Goal: Task Accomplishment & Management: Complete application form

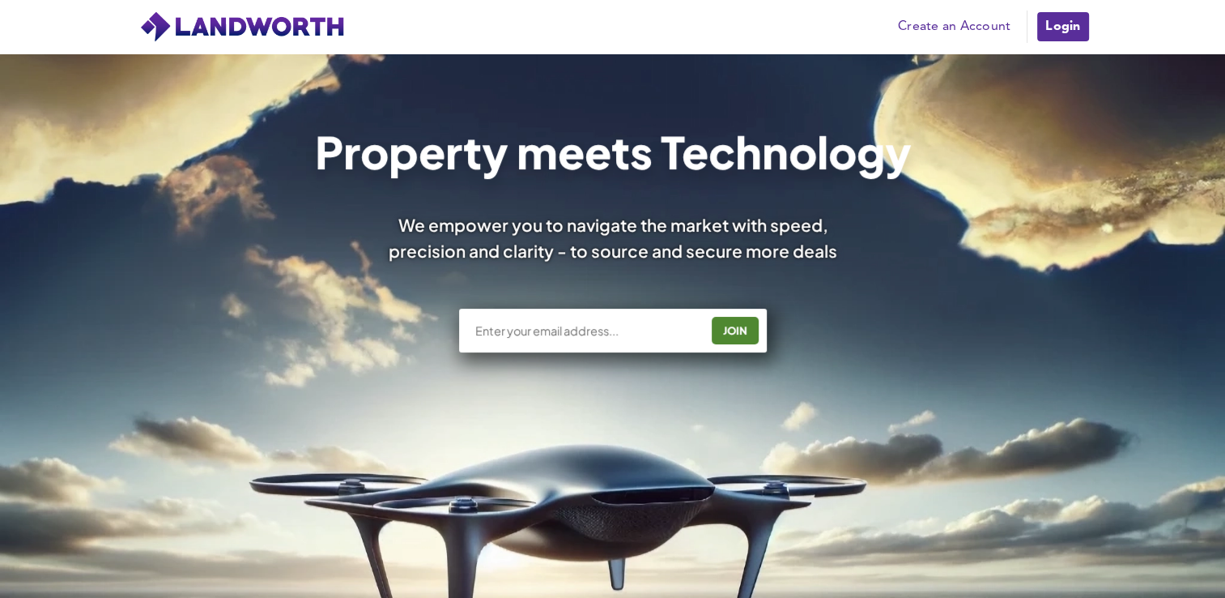
click at [1085, 18] on link "Login" at bounding box center [1063, 27] width 54 height 32
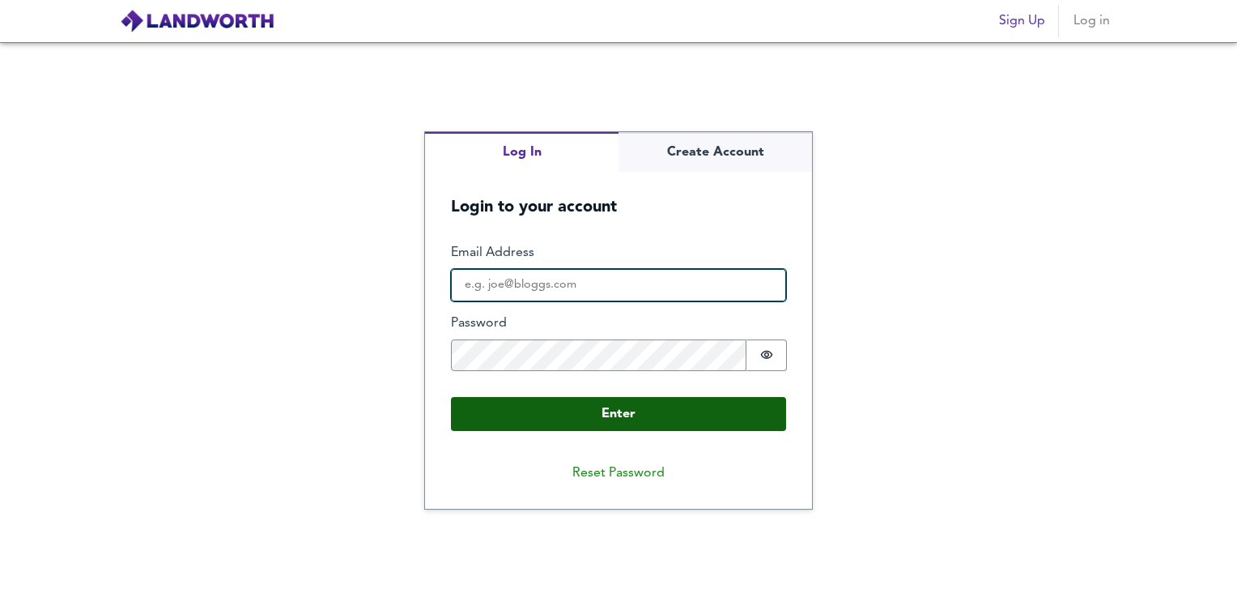
type input "[EMAIL_ADDRESS][DOMAIN_NAME]"
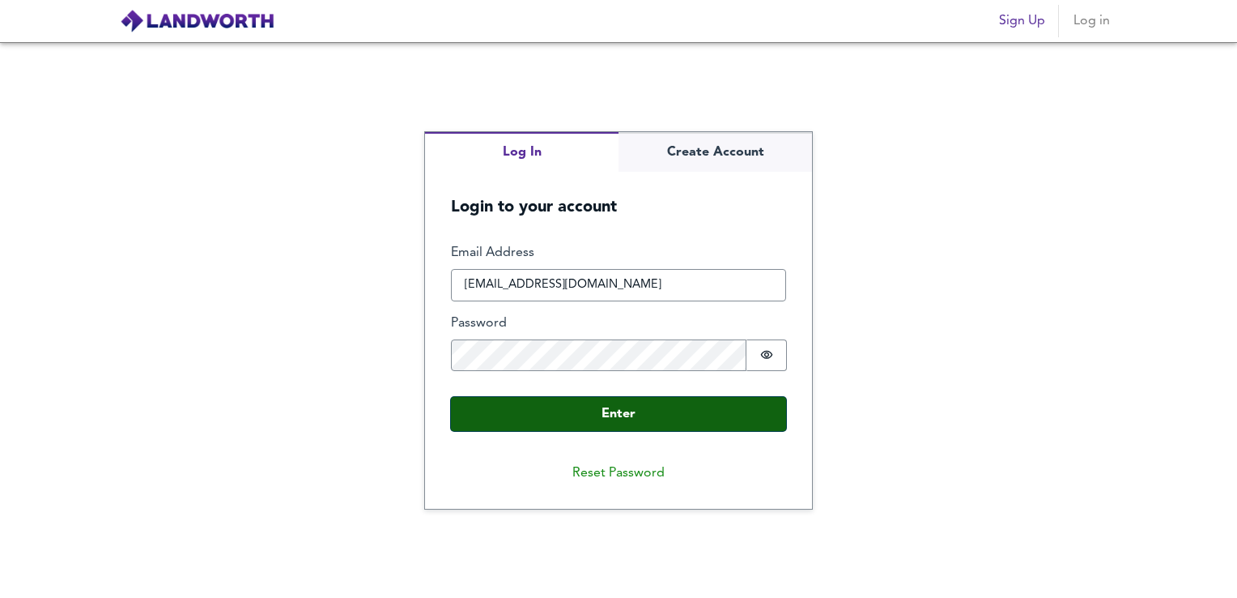
click at [626, 411] on button "Enter" at bounding box center [618, 414] width 335 height 34
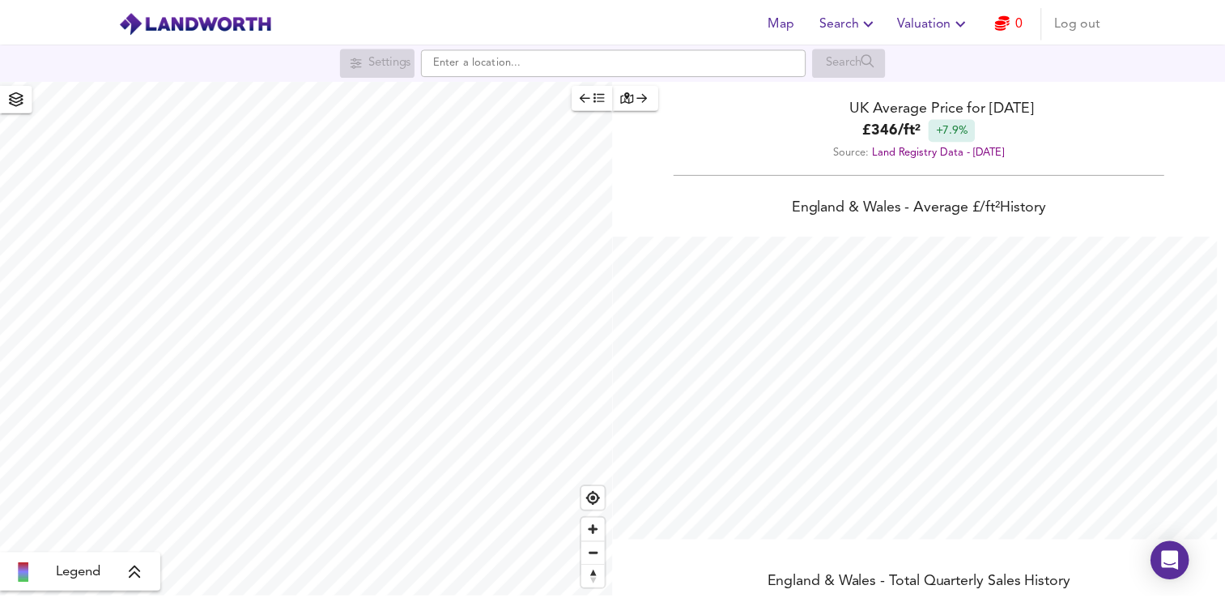
scroll to position [598, 1237]
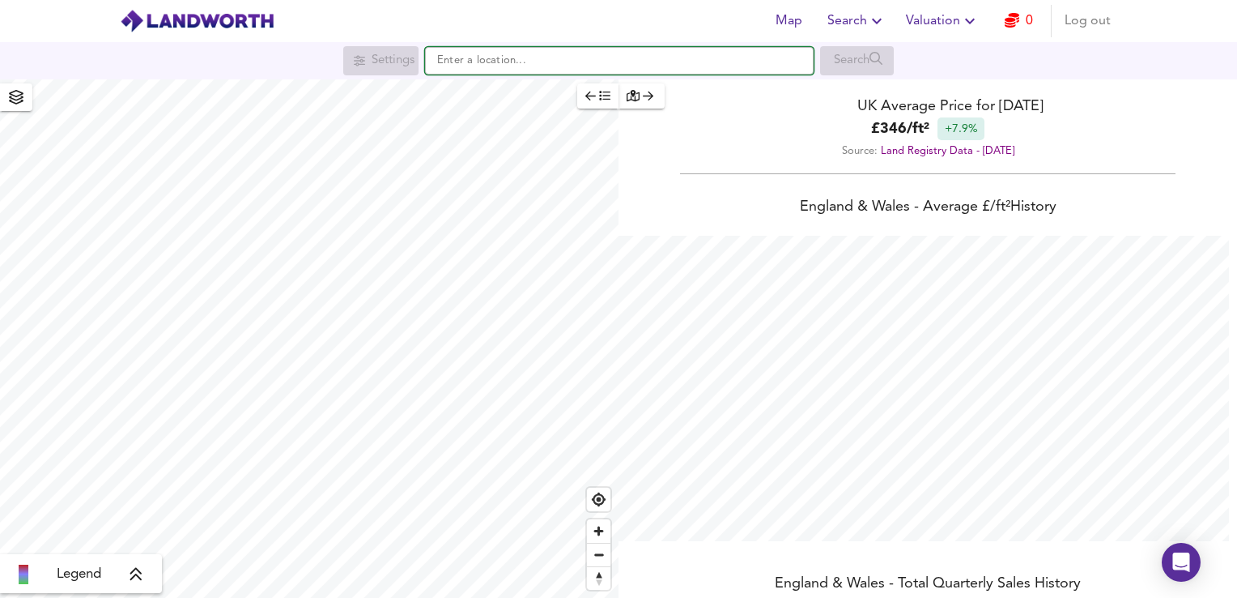
click at [489, 69] on input "text" at bounding box center [619, 61] width 389 height 28
click at [926, 24] on span "Valuation" at bounding box center [943, 21] width 74 height 23
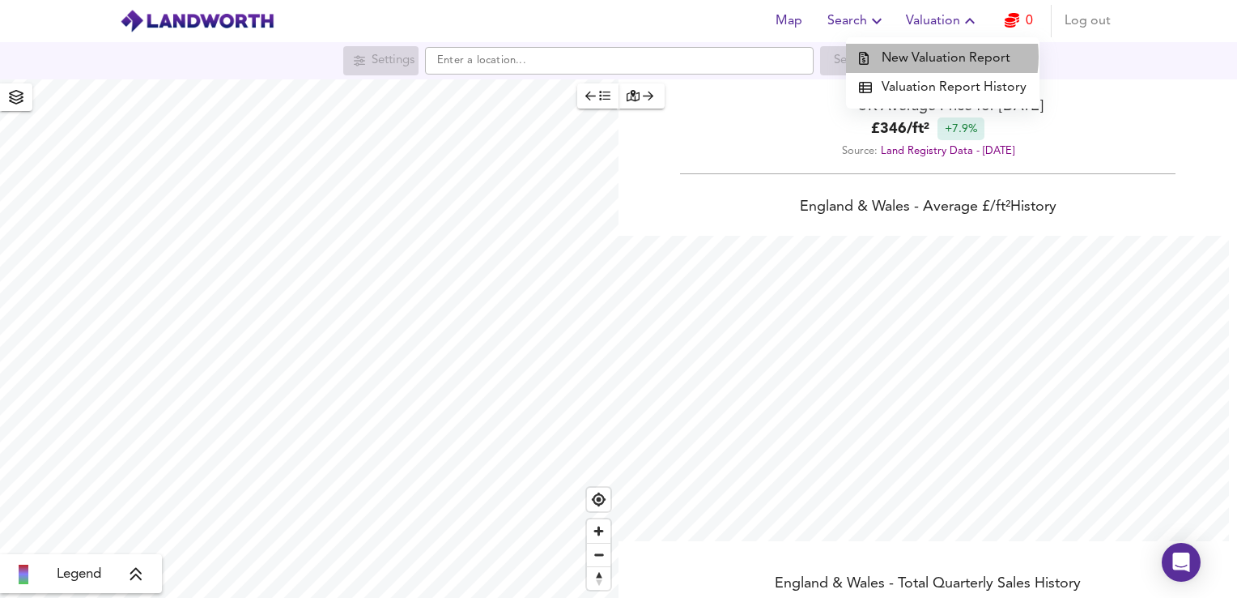
click at [929, 57] on li "New Valuation Report" at bounding box center [943, 58] width 194 height 29
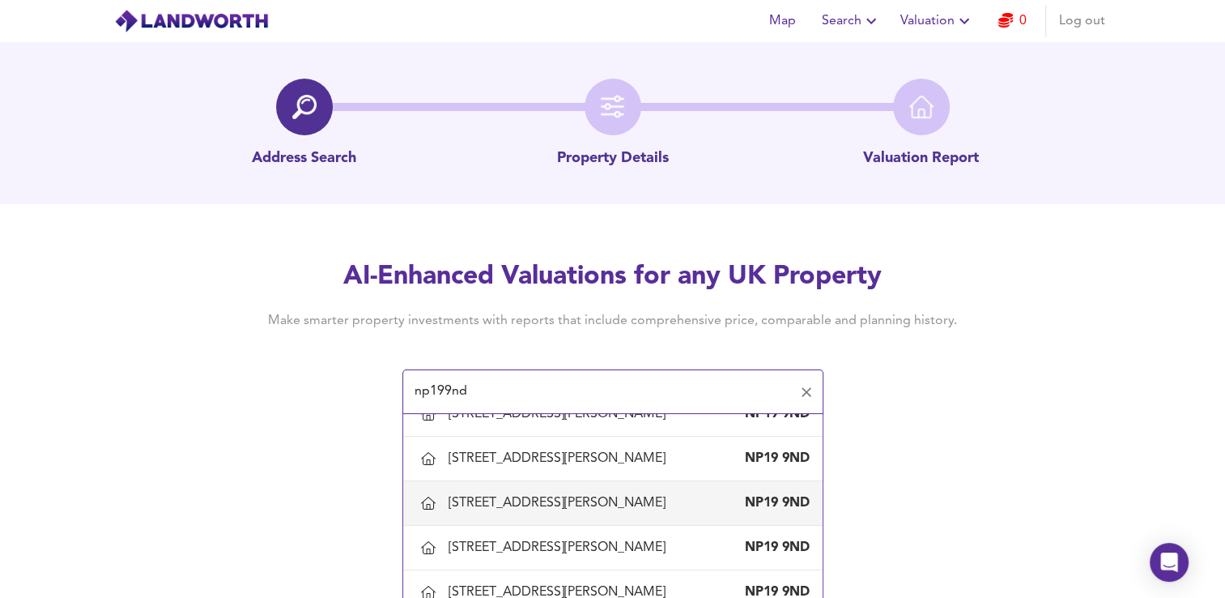
scroll to position [870, 0]
click at [481, 504] on div "30 Edward German Crescent, Newport" at bounding box center [561, 501] width 224 height 18
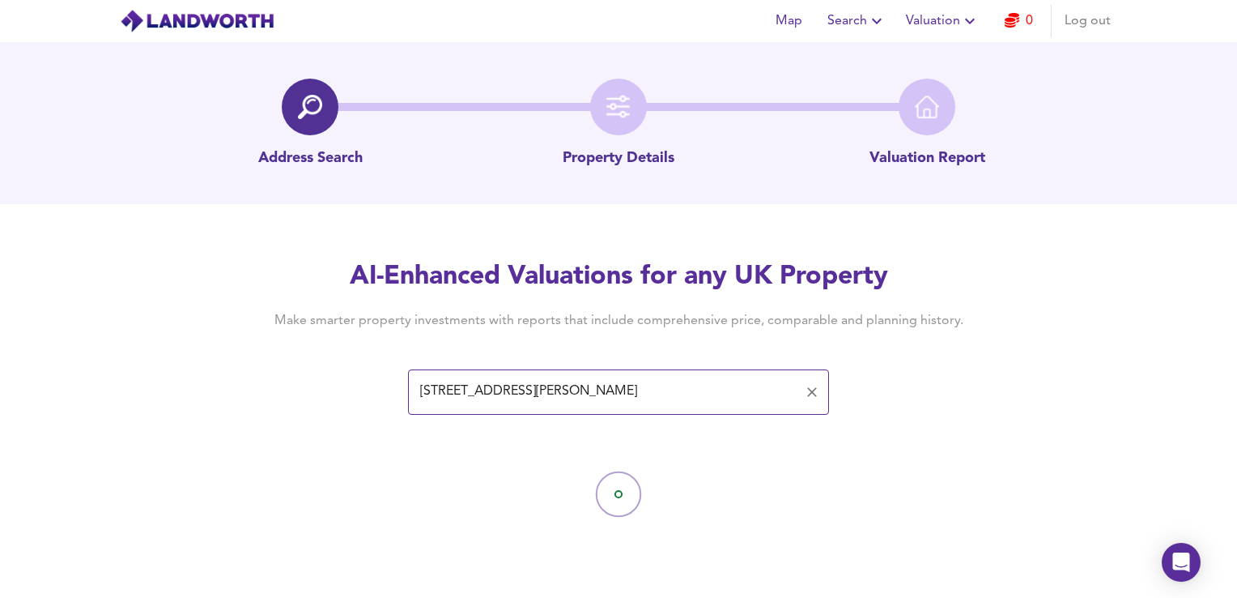
type input "30 Edward German Crescent, Newport"
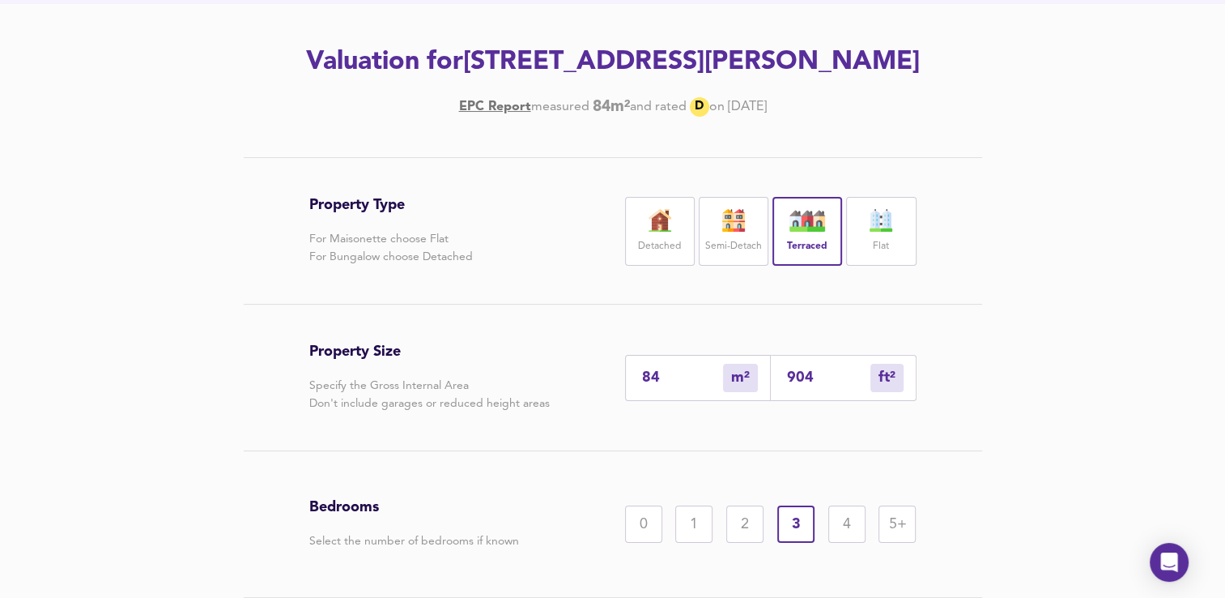
scroll to position [330, 0]
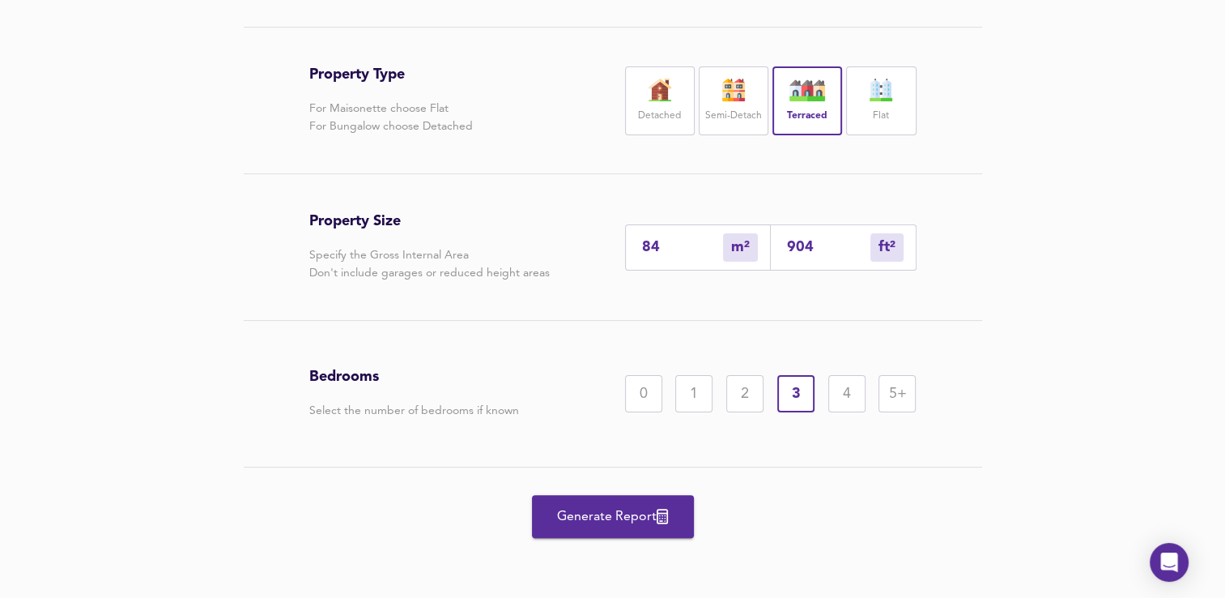
click at [573, 518] on span "Generate Report" at bounding box center [613, 516] width 130 height 23
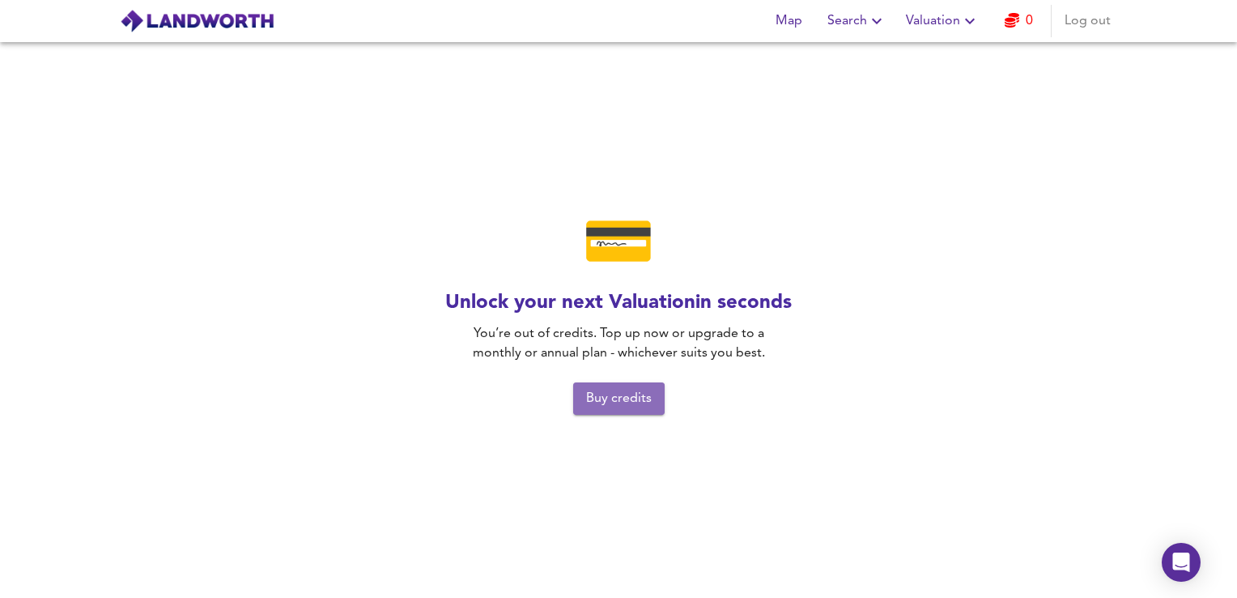
click at [609, 410] on button "Buy credits" at bounding box center [619, 398] width 92 height 32
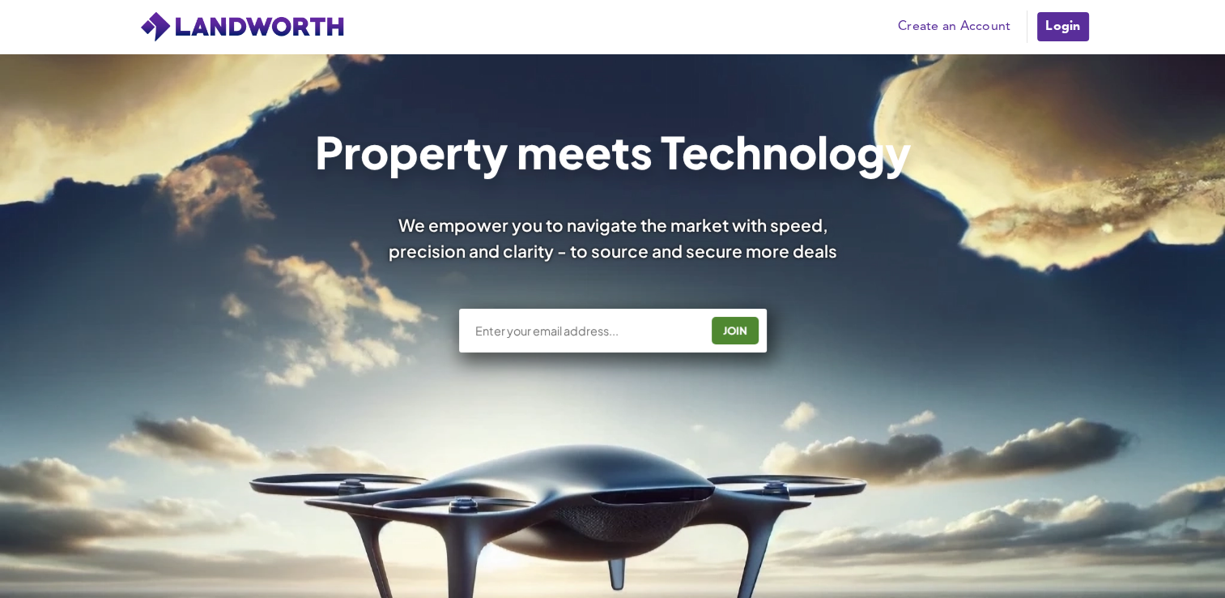
click at [1041, 28] on link "Login" at bounding box center [1063, 27] width 54 height 32
click at [945, 26] on link "Create an Account" at bounding box center [954, 27] width 129 height 24
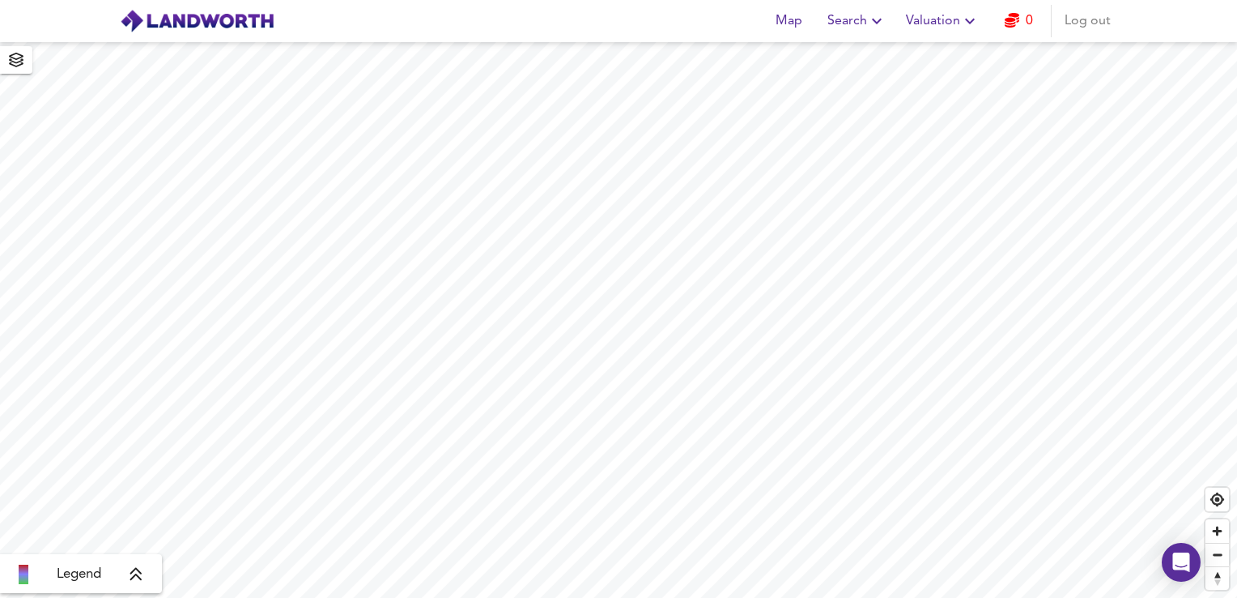
click at [1084, 21] on span "Log out" at bounding box center [1088, 21] width 46 height 23
click at [1017, 18] on span "Sign Up" at bounding box center [1022, 21] width 46 height 23
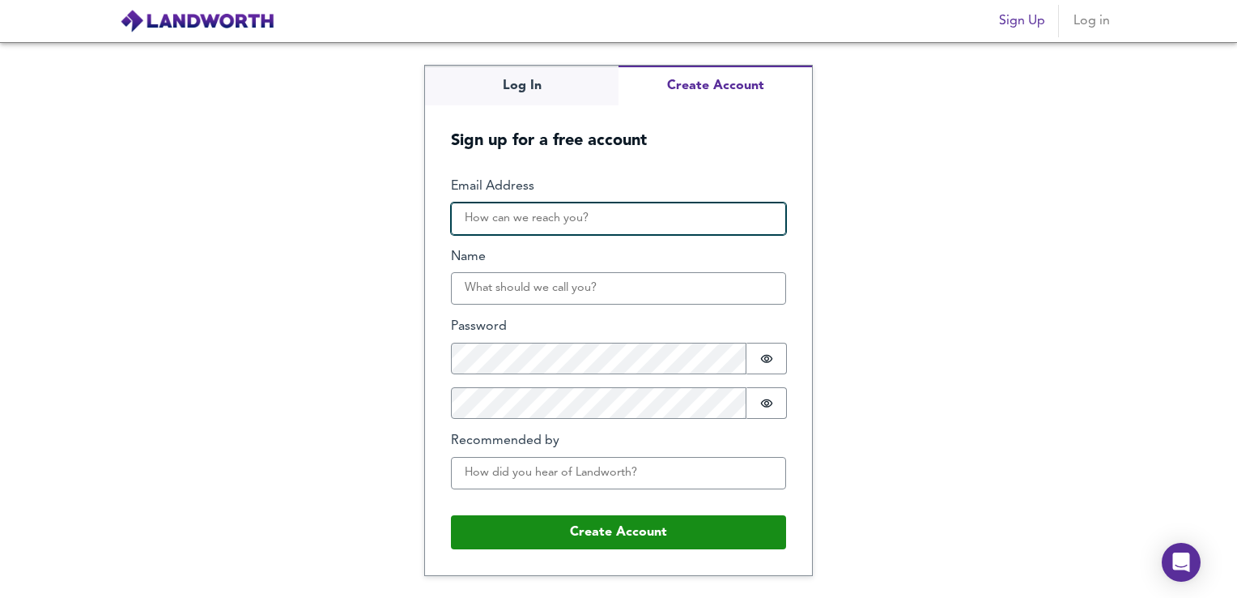
click at [654, 228] on input "Email Address" at bounding box center [618, 218] width 335 height 32
type input "[EMAIL_ADDRESS][DOMAIN_NAME]"
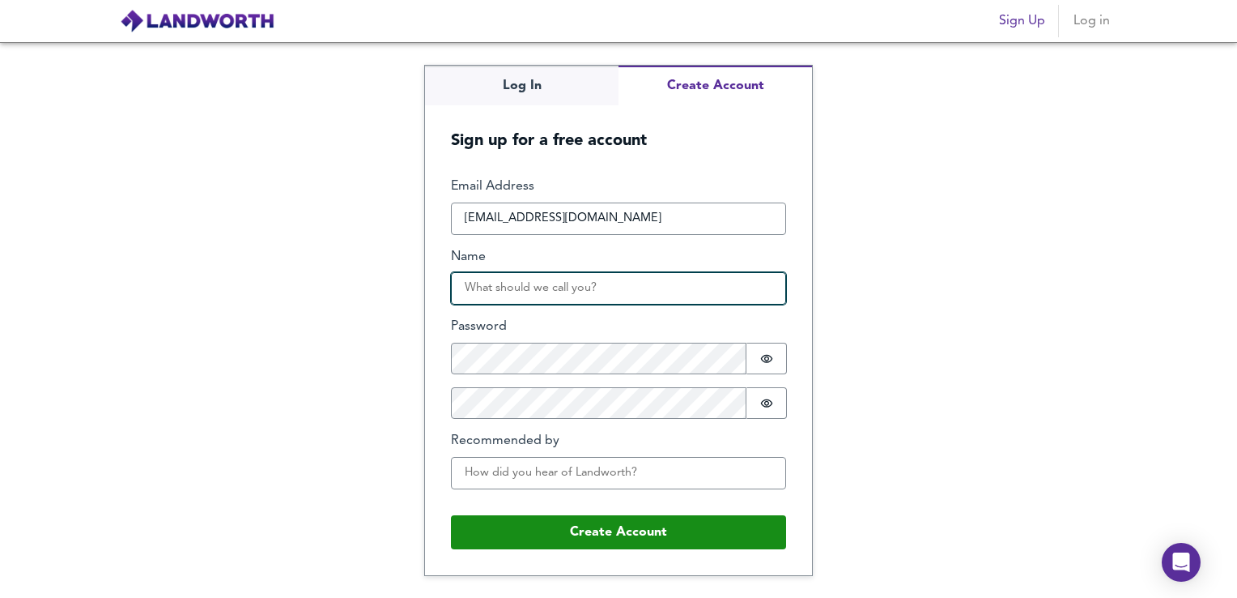
type input "[PERSON_NAME]"
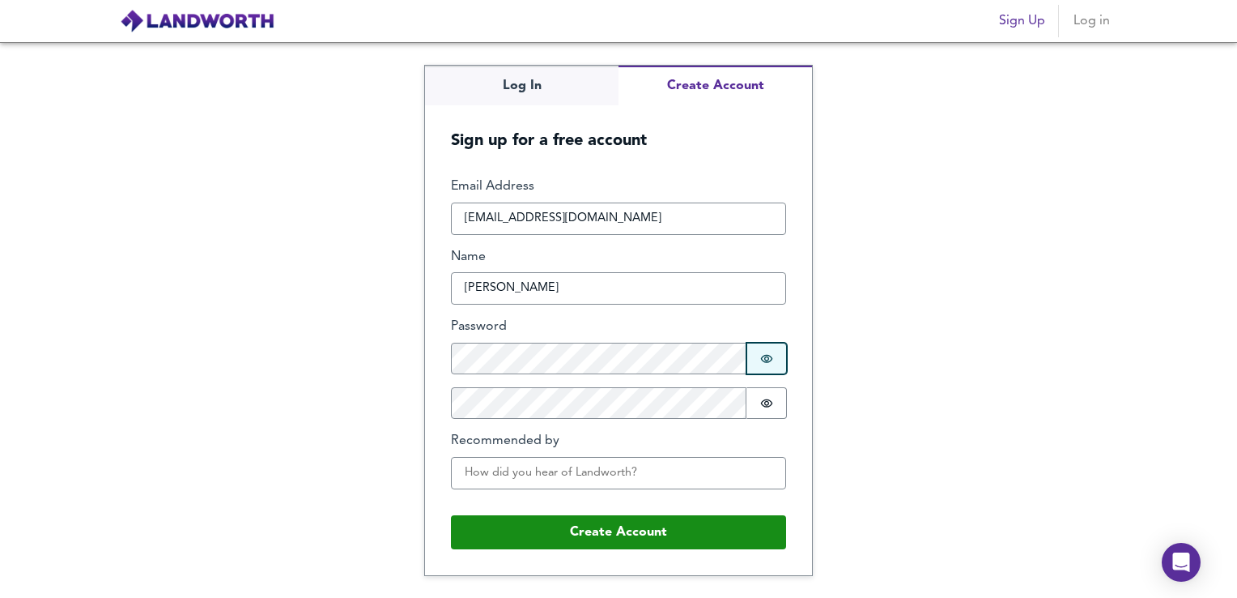
click at [774, 360] on button "Password is hidden" at bounding box center [767, 359] width 40 height 32
click at [854, 348] on div "Log In Create Account Sign up for a free account Email Address [EMAIL_ADDRESS][…" at bounding box center [618, 320] width 1237 height 556
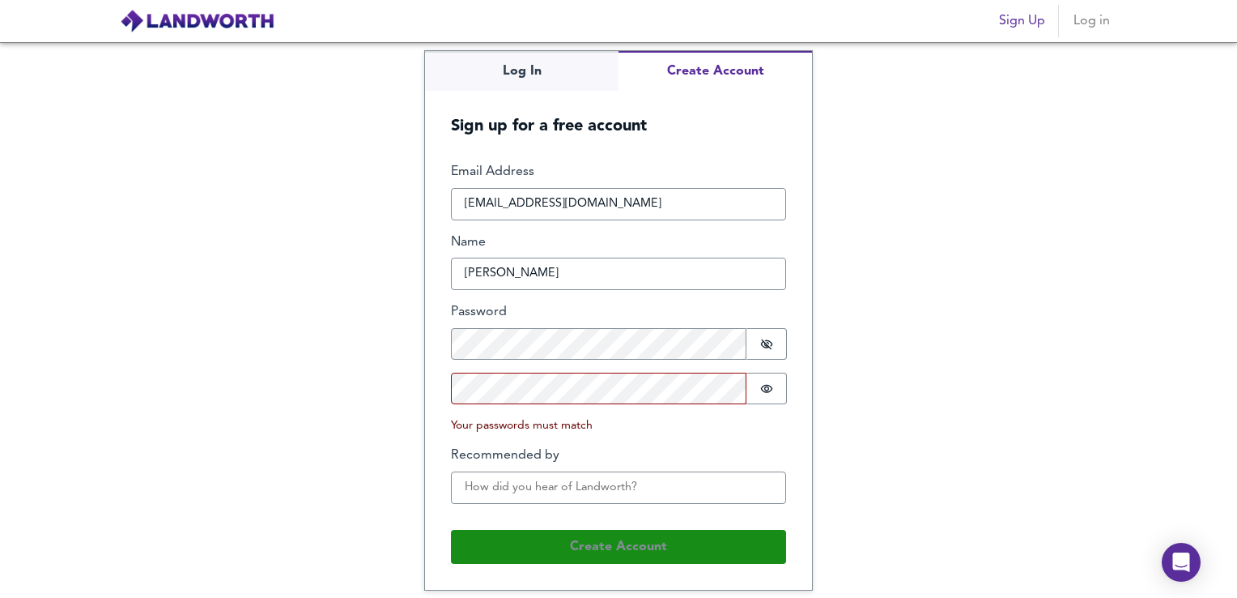
click at [892, 400] on div "Log In Create Account Sign up for a free account Email Address [EMAIL_ADDRESS][…" at bounding box center [618, 320] width 1237 height 556
click at [595, 478] on input "Recommended by" at bounding box center [618, 487] width 335 height 32
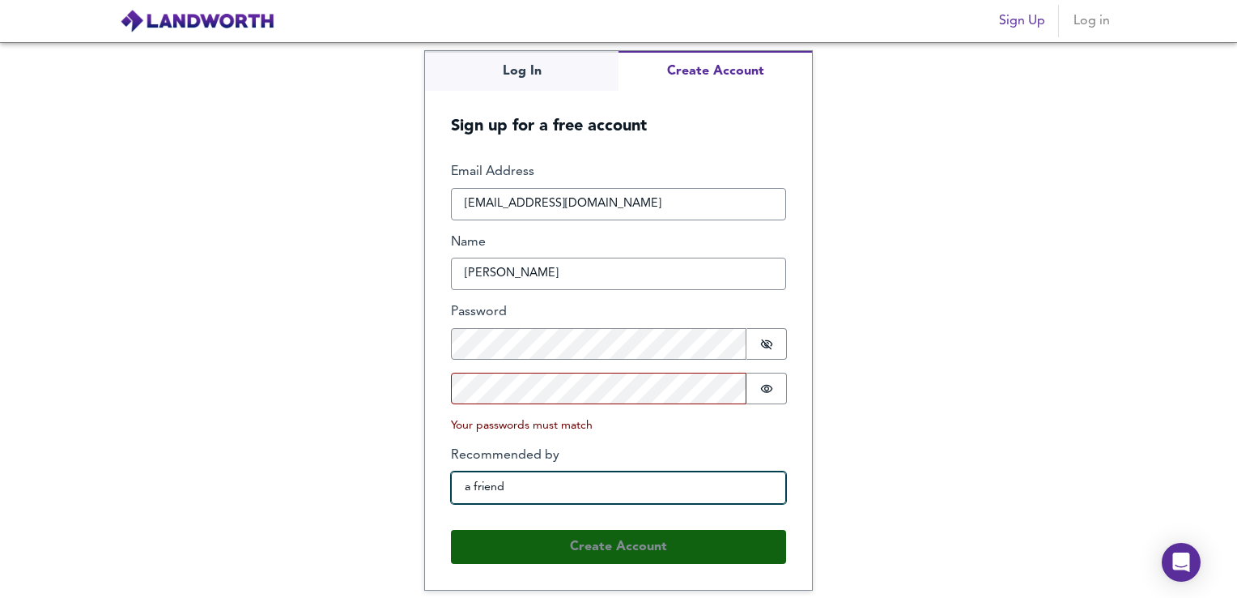
type input "a friend"
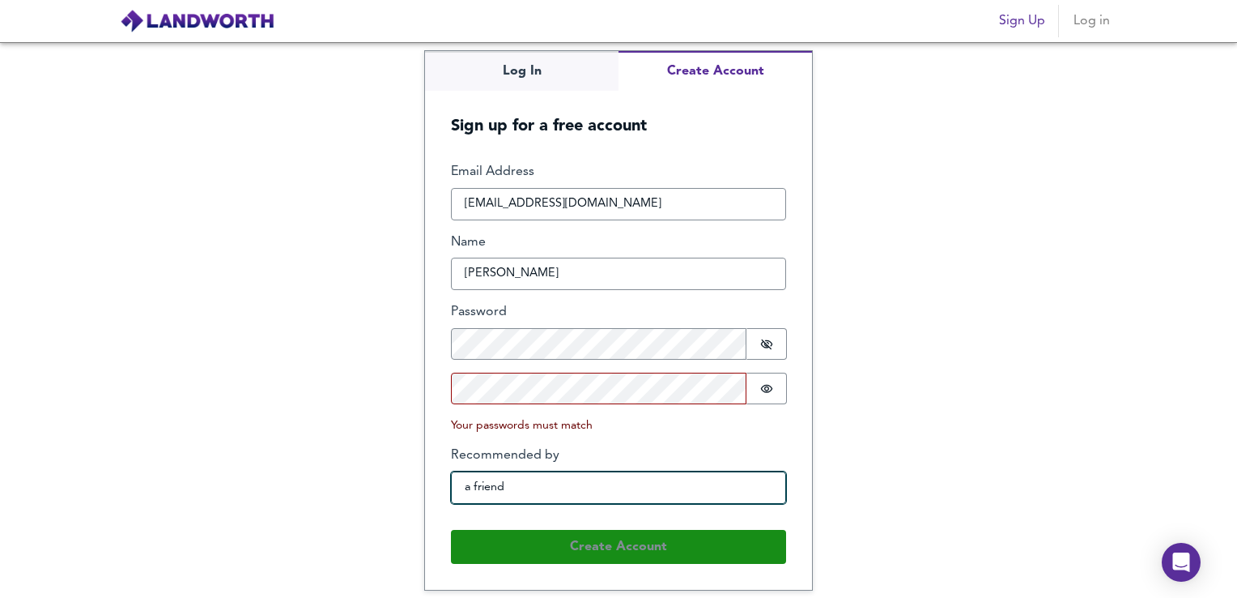
click at [530, 483] on input "a friend" at bounding box center [618, 487] width 335 height 32
click at [475, 490] on input "a friend" at bounding box center [618, 487] width 335 height 32
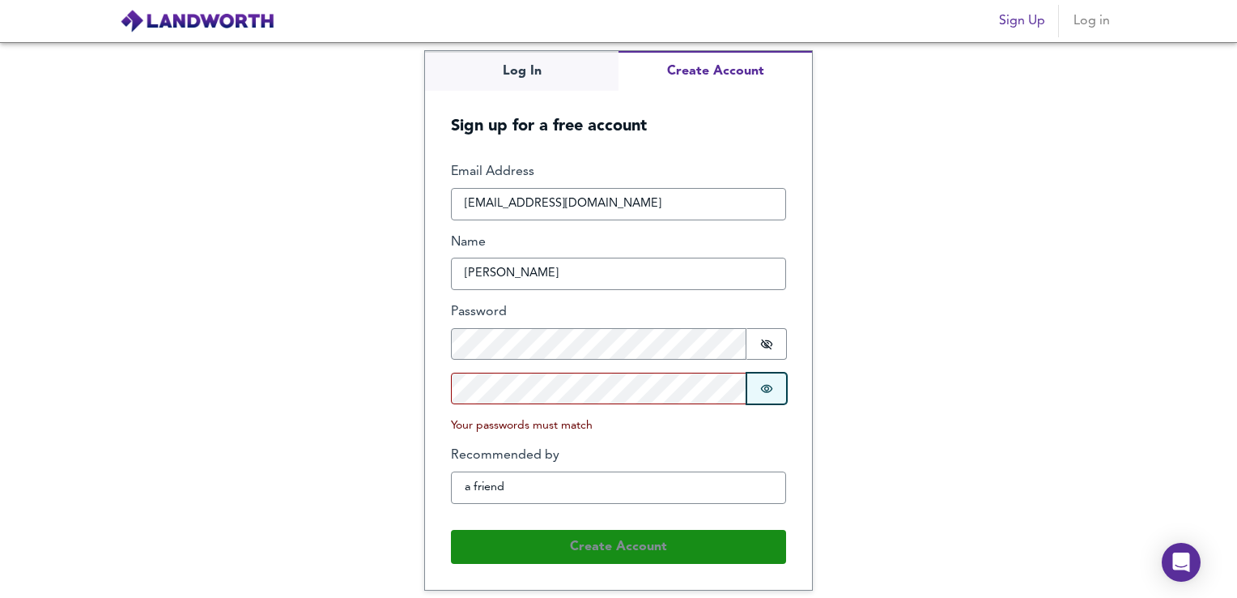
click at [777, 384] on button "Password is hidden" at bounding box center [767, 389] width 40 height 32
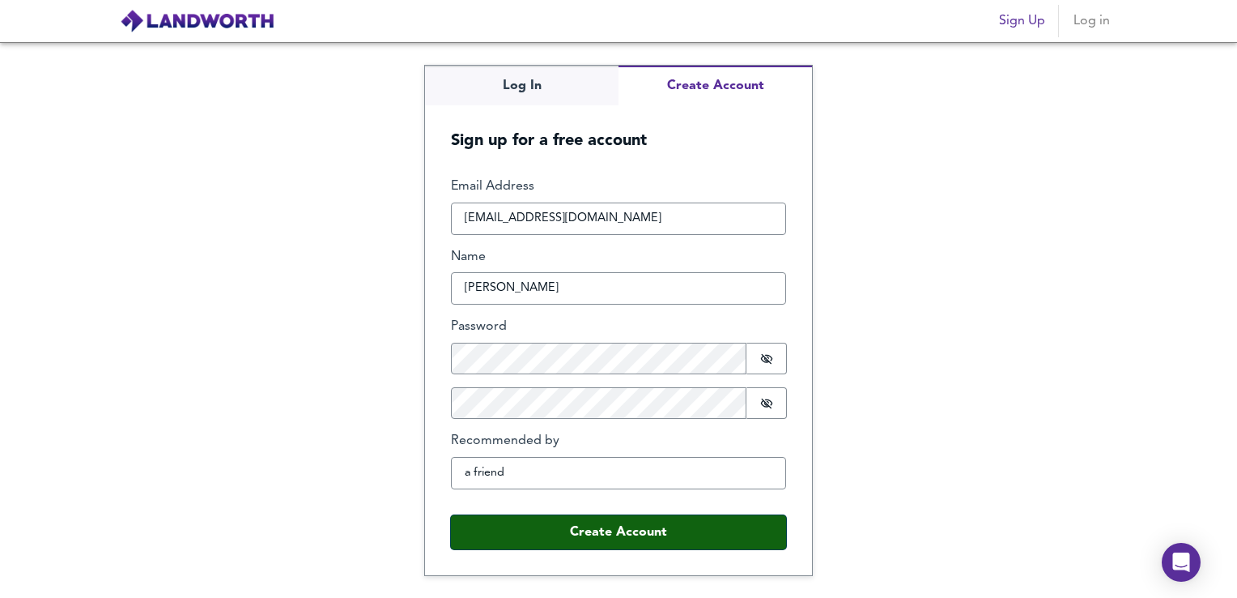
click at [549, 540] on button "Create Account" at bounding box center [618, 532] width 335 height 34
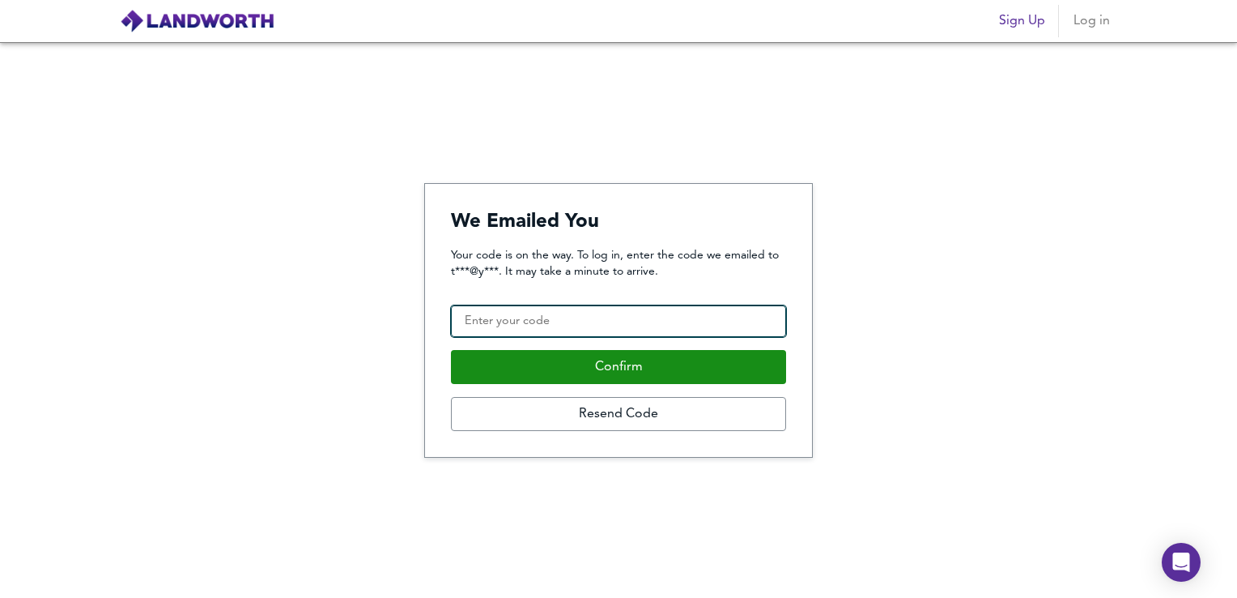
click at [466, 319] on input "Confirmation Code" at bounding box center [618, 321] width 335 height 32
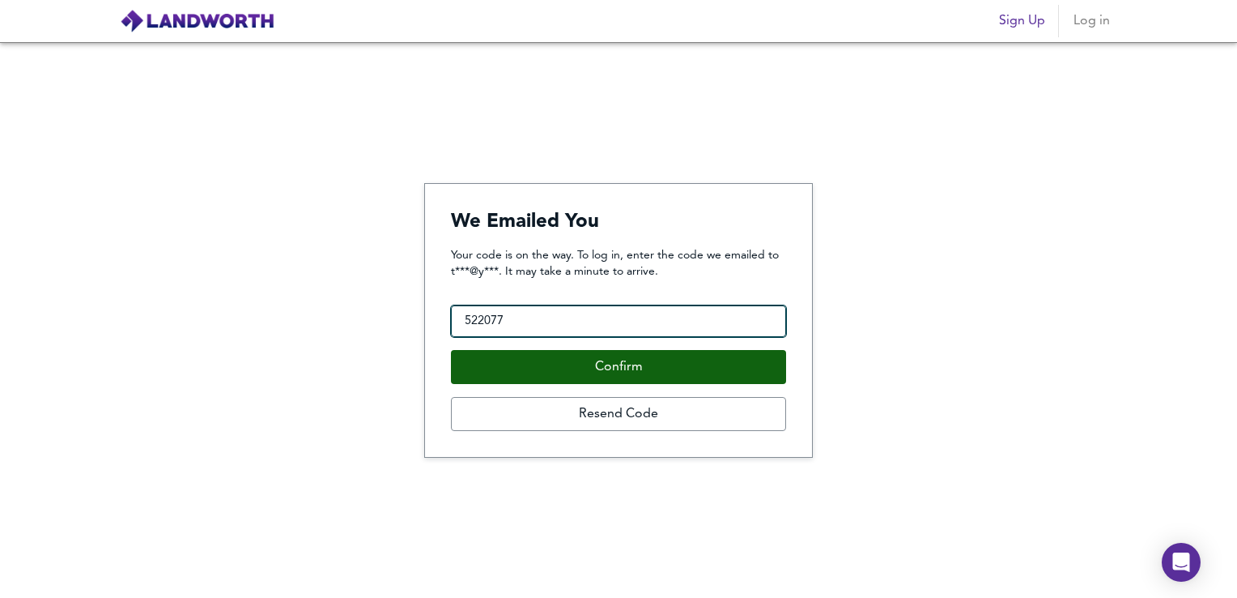
type input "522077"
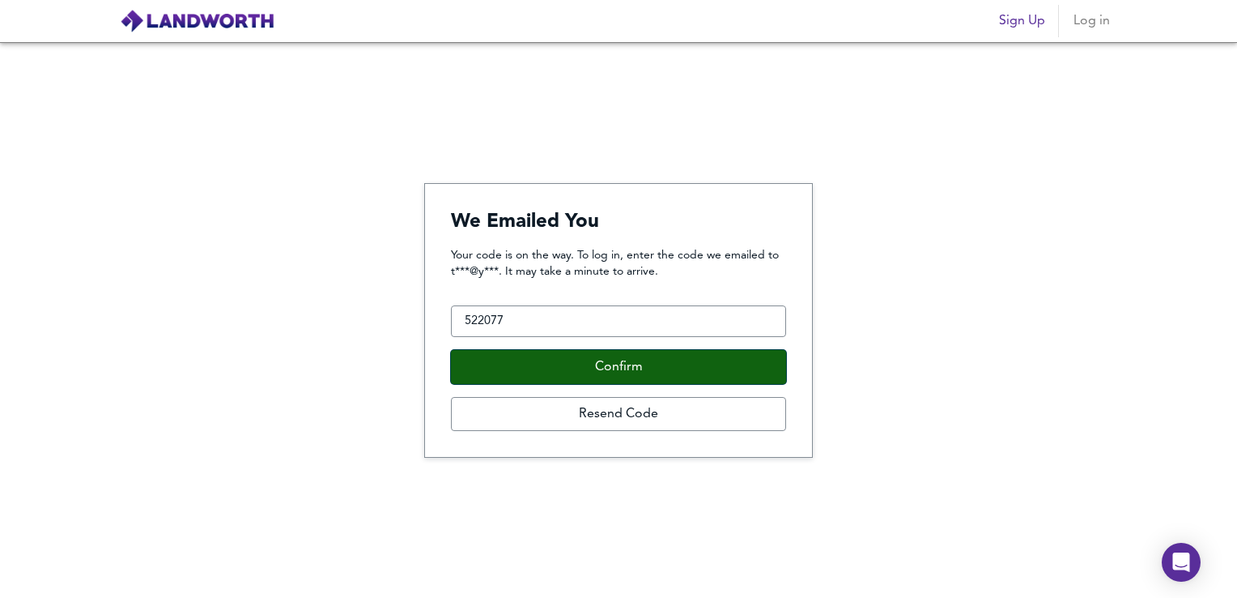
click at [522, 377] on button "Confirm" at bounding box center [618, 367] width 335 height 34
